Goal: Task Accomplishment & Management: Manage account settings

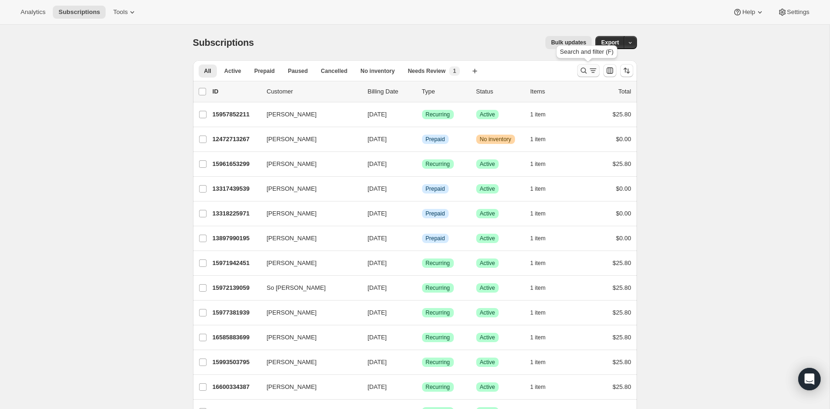
click at [590, 67] on icon "Search and filter results" at bounding box center [593, 70] width 9 height 9
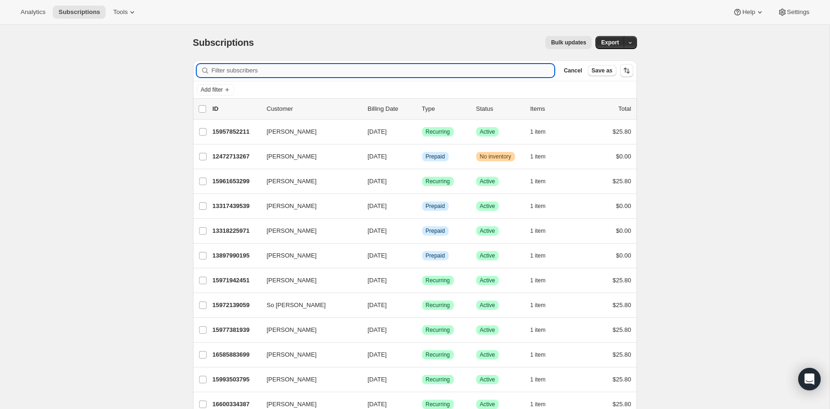
click at [490, 74] on input "Filter subscribers" at bounding box center [383, 70] width 343 height 13
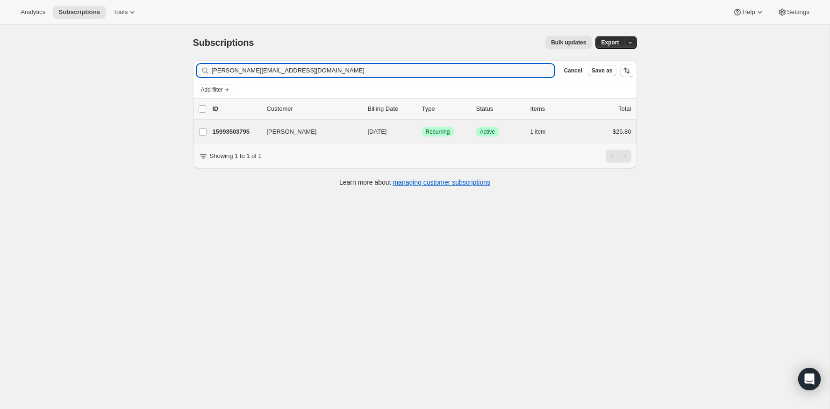
type input "[PERSON_NAME][EMAIL_ADDRESS][DOMAIN_NAME]"
click at [232, 123] on div "[PERSON_NAME] 15993503795 [PERSON_NAME] [DATE] Success Recurring Success Active…" at bounding box center [415, 132] width 444 height 24
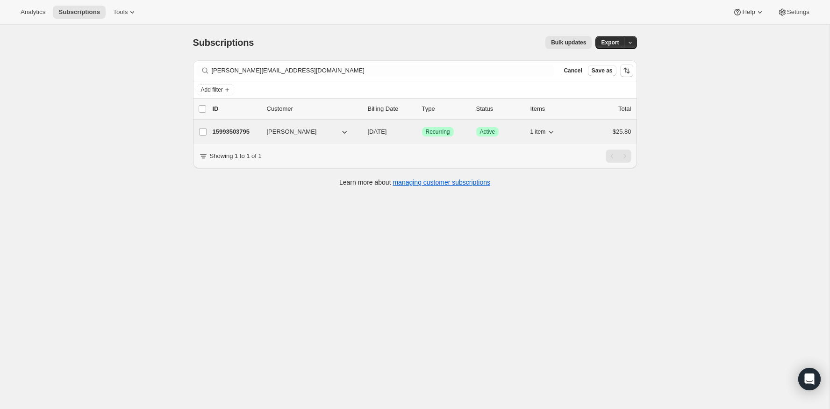
click at [232, 130] on p "15993503795" at bounding box center [236, 131] width 47 height 9
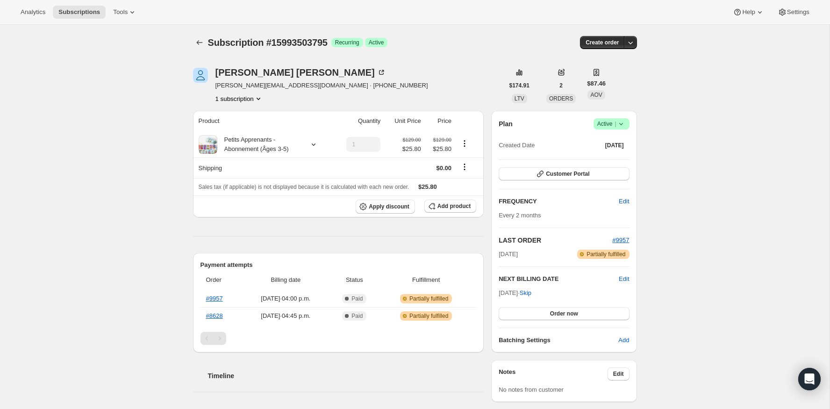
click at [622, 120] on icon at bounding box center [621, 123] width 9 height 9
click at [609, 144] on span "Pause subscription" at bounding box center [608, 141] width 51 height 7
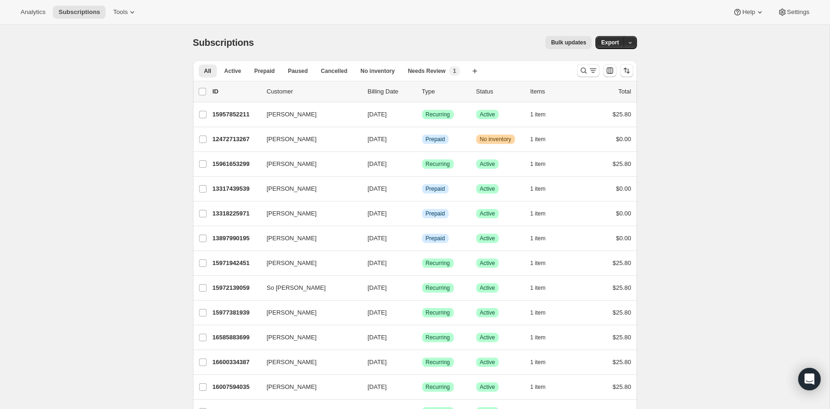
click at [581, 69] on icon "Search and filter results" at bounding box center [583, 70] width 9 height 9
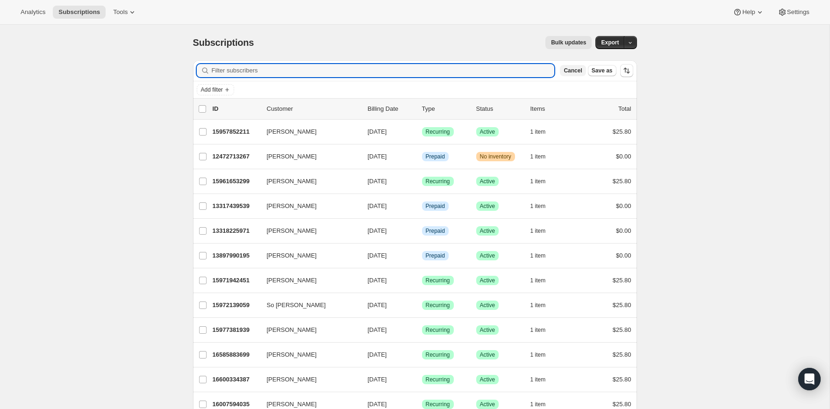
click at [577, 70] on span "Cancel" at bounding box center [573, 70] width 18 height 7
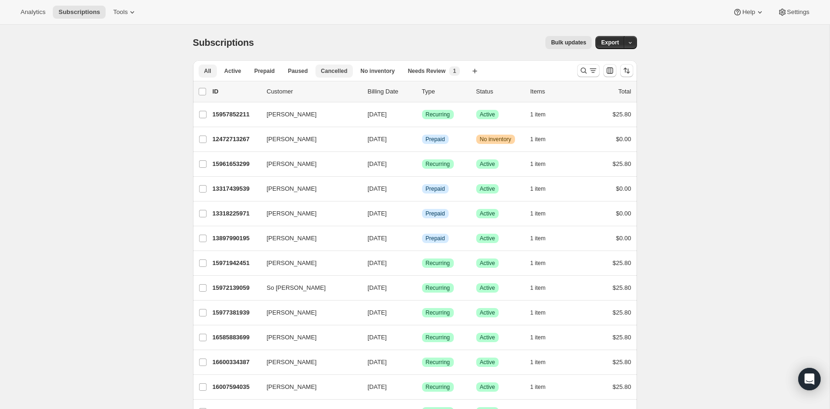
click at [342, 69] on span "Cancelled" at bounding box center [334, 70] width 27 height 7
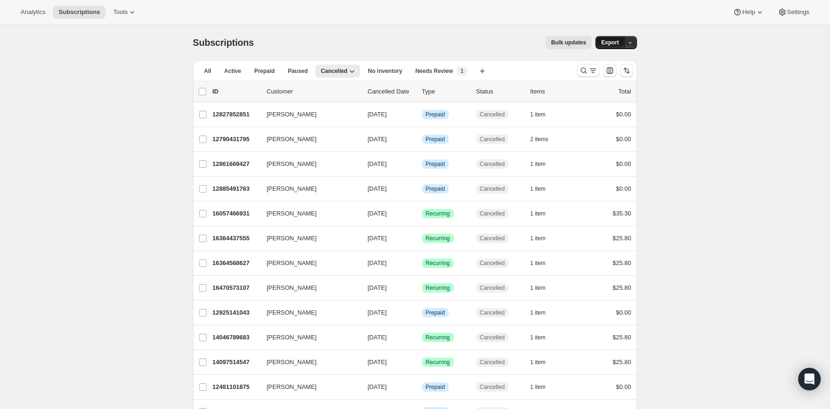
click at [606, 42] on span "Export" at bounding box center [610, 42] width 18 height 7
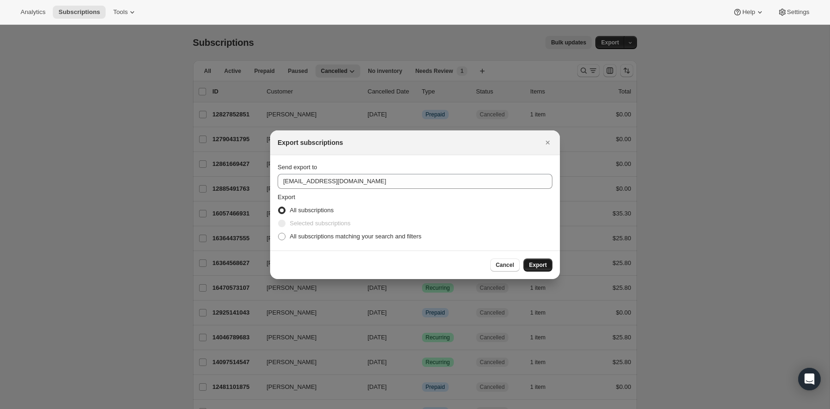
click at [546, 265] on span "Export" at bounding box center [538, 264] width 18 height 7
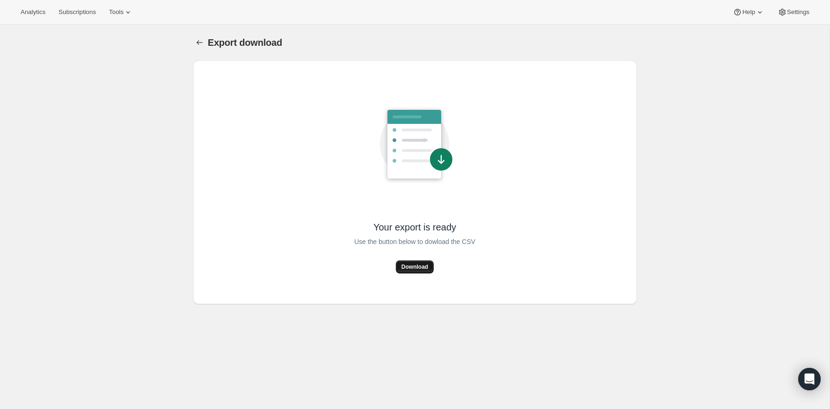
click at [413, 267] on span "Download" at bounding box center [415, 266] width 27 height 7
